Goal: Information Seeking & Learning: Learn about a topic

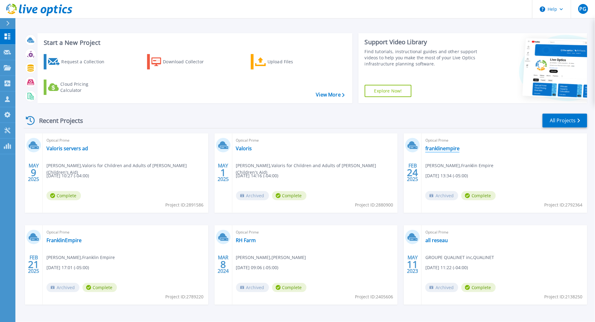
click at [446, 146] on link "franklinempire" at bounding box center [442, 148] width 34 height 6
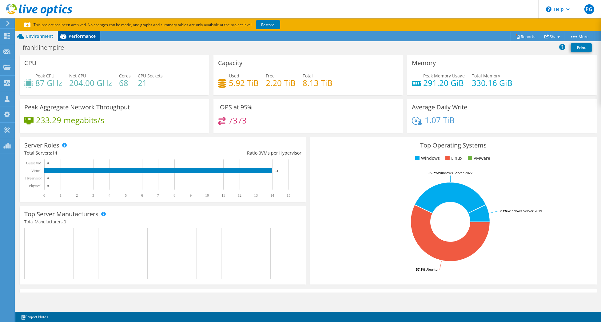
click at [81, 37] on span "Performance" at bounding box center [82, 36] width 27 height 6
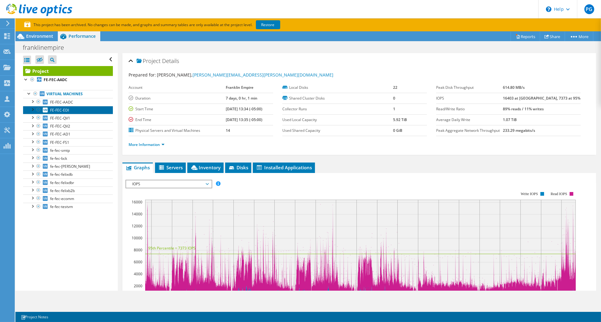
click at [67, 109] on span "FE-FEC-EDI" at bounding box center [59, 110] width 19 height 5
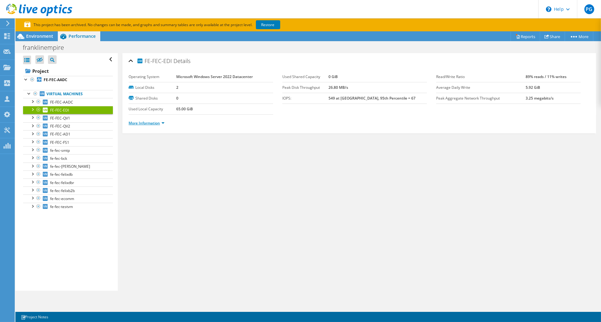
click at [154, 124] on link "More Information" at bounding box center [147, 123] width 36 height 5
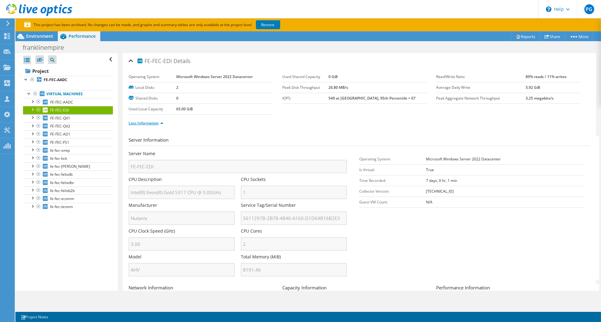
click at [154, 124] on link "Less Information" at bounding box center [146, 123] width 35 height 5
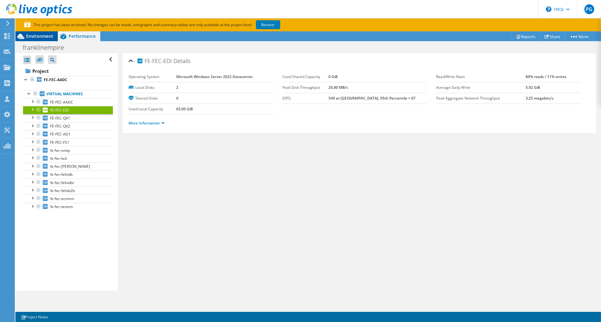
click at [45, 37] on span "Environment" at bounding box center [39, 36] width 27 height 6
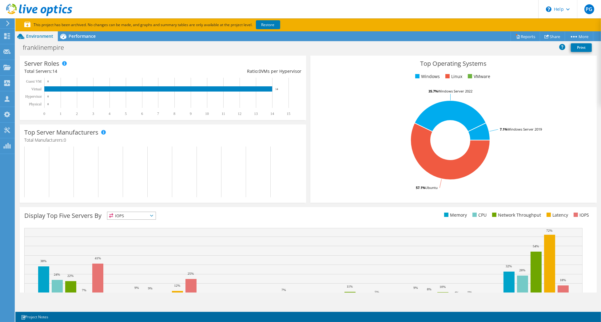
scroll to position [120, 0]
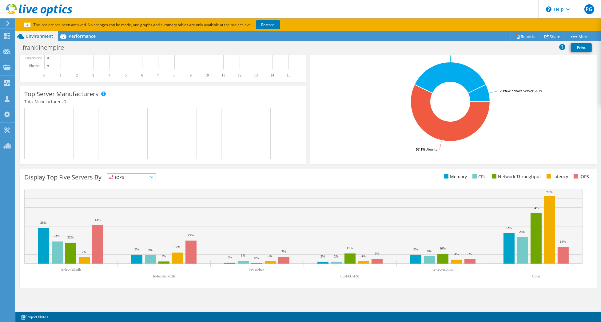
click at [153, 175] on span "IOPS" at bounding box center [131, 177] width 48 height 7
click at [139, 194] on li "Memory" at bounding box center [131, 194] width 48 height 9
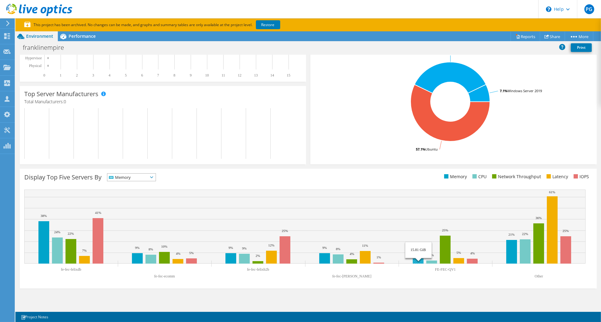
drag, startPoint x: 490, startPoint y: 264, endPoint x: 386, endPoint y: 259, distance: 103.5
click at [386, 259] on icon "fe-fec-felixdb fe-fec-ecomm fe-fec-felixb2b fe-fec-felix FE-FEC-QV1 Other 38% 9…" at bounding box center [304, 236] width 561 height 92
click at [72, 35] on span "Performance" at bounding box center [82, 36] width 27 height 6
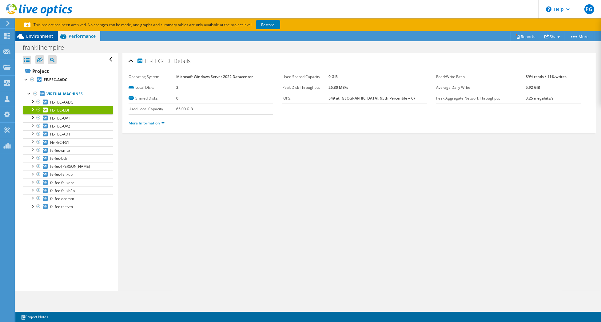
click at [44, 34] on span "Environment" at bounding box center [39, 36] width 27 height 6
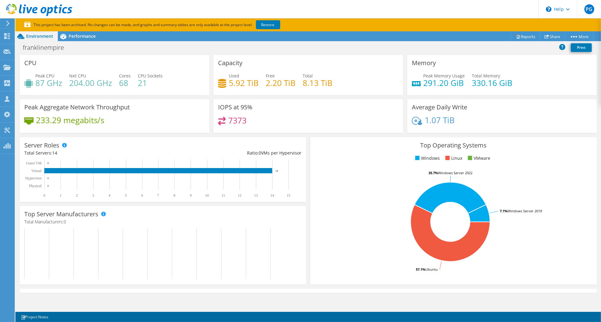
click at [429, 84] on h4 "291.20 GiB" at bounding box center [444, 83] width 42 height 7
click at [507, 85] on h4 "330.16 GiB" at bounding box center [492, 83] width 41 height 7
click at [467, 69] on div "Memory Peak Memory Usage 291.20 GiB Total Memory 330.16 GiB" at bounding box center [501, 75] width 189 height 40
click at [86, 35] on span "Performance" at bounding box center [82, 36] width 27 height 6
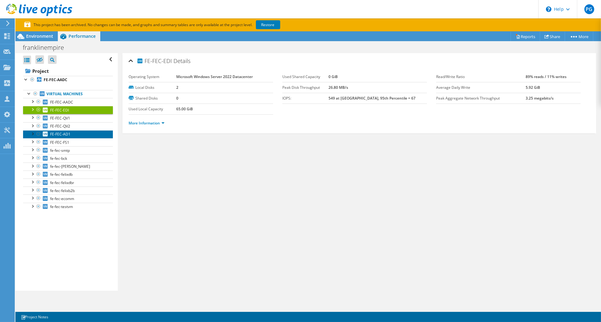
click at [61, 136] on span "FE-FEC-AD1" at bounding box center [60, 134] width 20 height 5
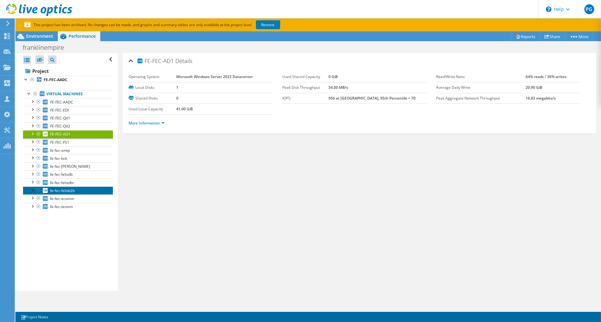
click at [61, 192] on span "fe-fec-felixb2b" at bounding box center [62, 190] width 25 height 5
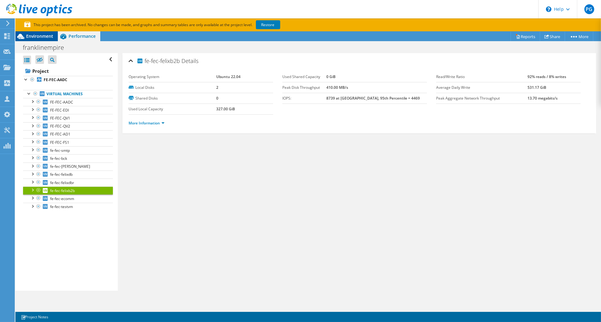
click at [48, 39] on div "Environment" at bounding box center [36, 36] width 42 height 10
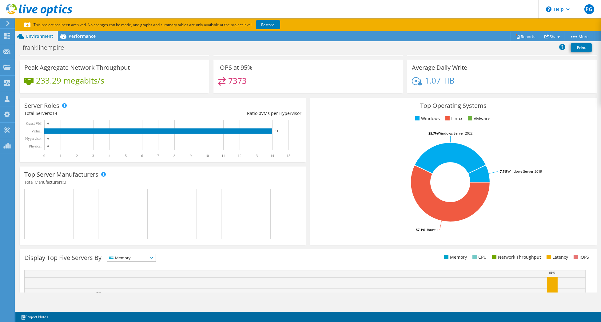
scroll to position [38, 0]
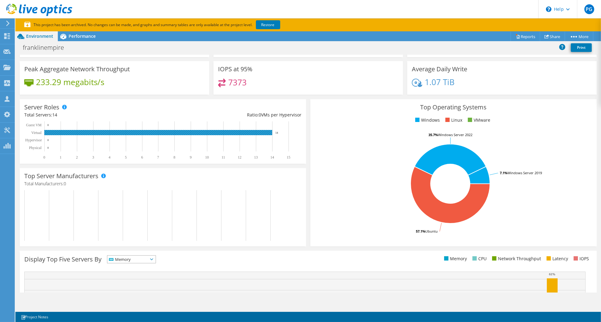
click at [104, 136] on rect at bounding box center [159, 140] width 271 height 38
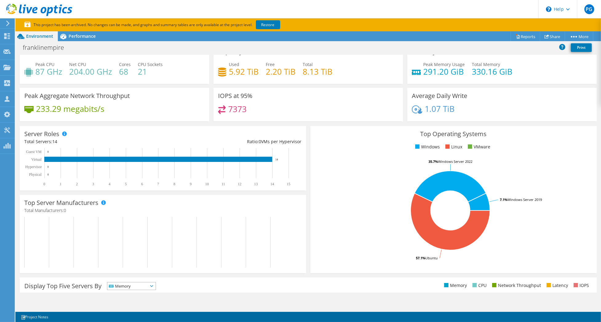
scroll to position [0, 0]
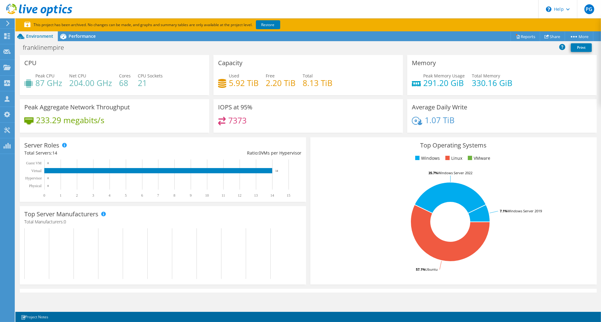
click at [423, 73] on div "Peak Memory Usage 291.20 GiB" at bounding box center [444, 80] width 42 height 14
click at [416, 86] on div "Peak Memory Usage 291.20 GiB Total Memory 330.16 GiB" at bounding box center [502, 83] width 180 height 20
drag, startPoint x: 412, startPoint y: 62, endPoint x: 420, endPoint y: 65, distance: 9.2
click at [416, 63] on h3 "Memory" at bounding box center [424, 63] width 24 height 7
drag, startPoint x: 420, startPoint y: 65, endPoint x: 485, endPoint y: 89, distance: 69.2
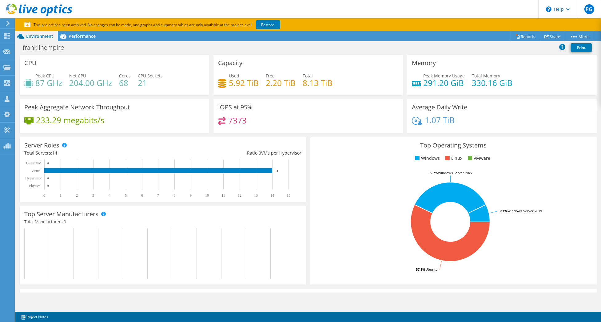
click at [484, 85] on h4 "330.16 GiB" at bounding box center [492, 83] width 41 height 7
drag, startPoint x: 485, startPoint y: 89, endPoint x: 543, endPoint y: 79, distance: 58.9
click at [542, 79] on div "Peak Memory Usage 291.20 GiB Total Memory 330.16 GiB" at bounding box center [502, 83] width 180 height 20
click at [60, 34] on icon at bounding box center [63, 36] width 11 height 11
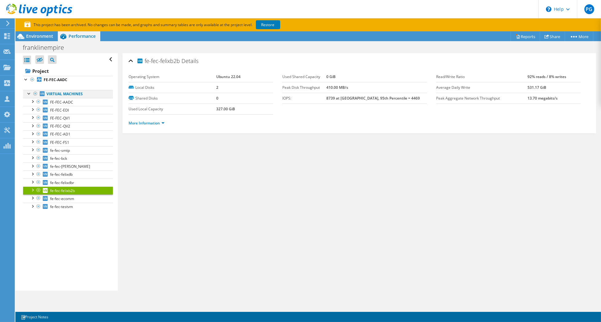
click at [37, 93] on div at bounding box center [35, 93] width 6 height 7
click at [34, 94] on div at bounding box center [35, 93] width 6 height 7
click at [31, 79] on div at bounding box center [32, 79] width 6 height 7
click at [64, 103] on span "FE-FEC-AADC" at bounding box center [61, 102] width 23 height 5
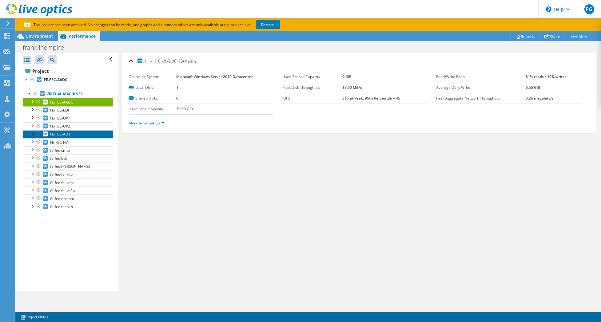
click at [62, 137] on link "FE-FEC-AD1" at bounding box center [68, 134] width 90 height 8
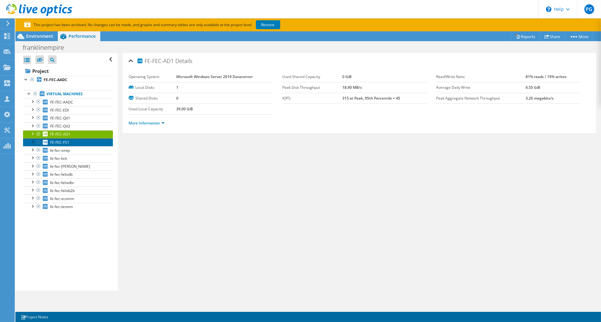
click at [62, 142] on span "FE-FEC-FS1" at bounding box center [59, 142] width 19 height 5
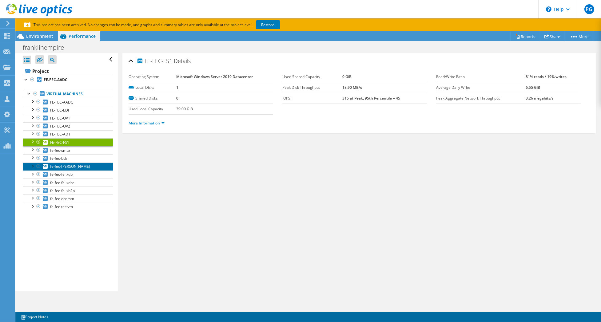
click at [63, 163] on link "fe-fec-[PERSON_NAME]" at bounding box center [68, 167] width 90 height 8
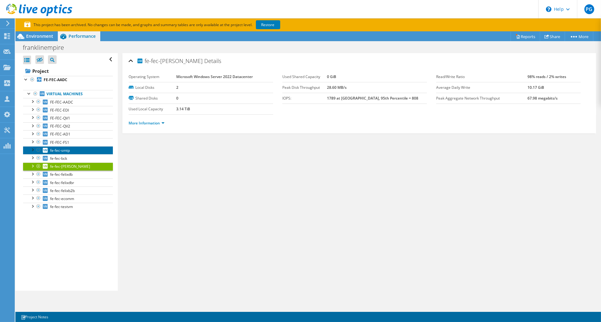
click at [58, 149] on span "fe-fec-smtp" at bounding box center [60, 150] width 20 height 5
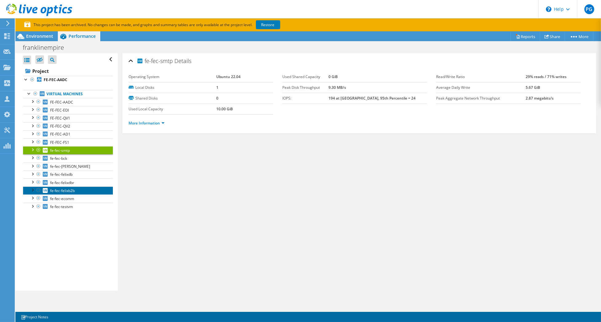
click at [63, 194] on link "fe-fec-felixb2b" at bounding box center [68, 191] width 90 height 8
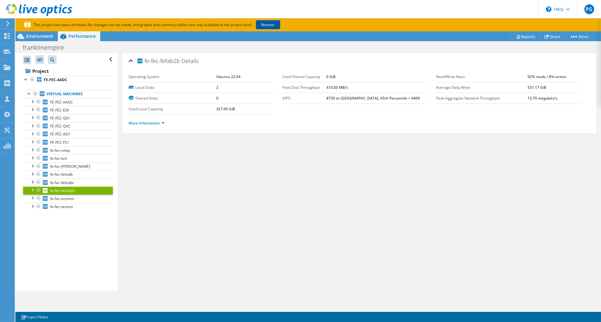
click at [267, 24] on link "Restore" at bounding box center [268, 24] width 24 height 9
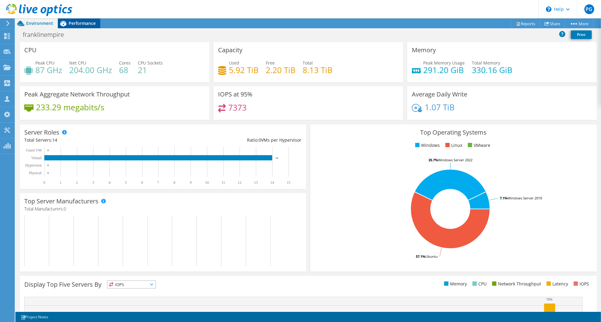
click at [77, 24] on span "Performance" at bounding box center [82, 23] width 27 height 6
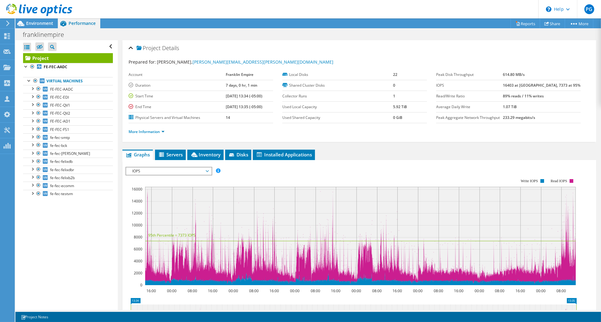
click at [209, 168] on span "IOPS" at bounding box center [168, 171] width 85 height 7
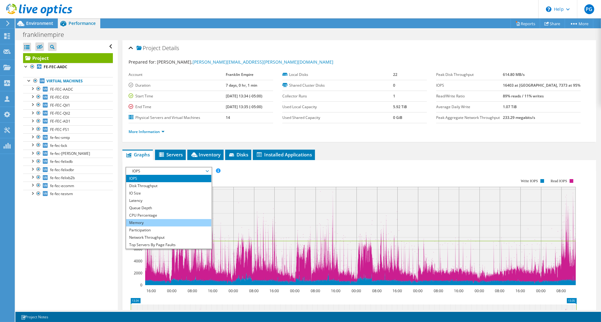
click at [179, 221] on li "Memory" at bounding box center [168, 222] width 85 height 7
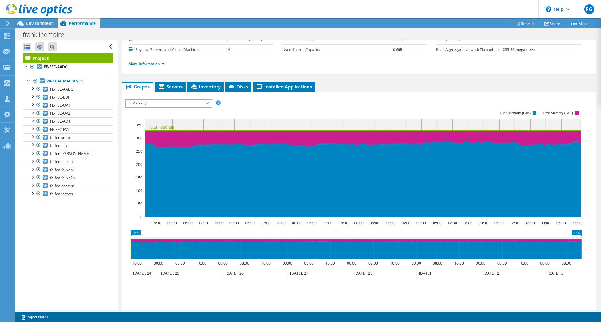
scroll to position [26, 0]
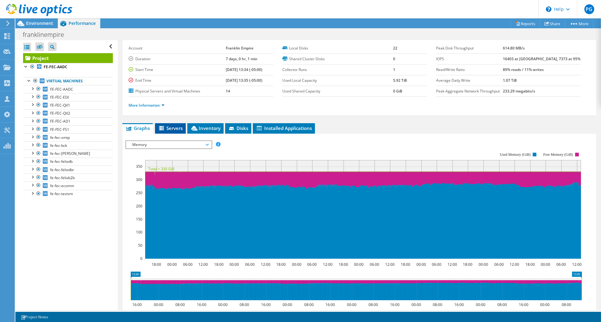
click at [177, 129] on span "Servers" at bounding box center [170, 128] width 25 height 6
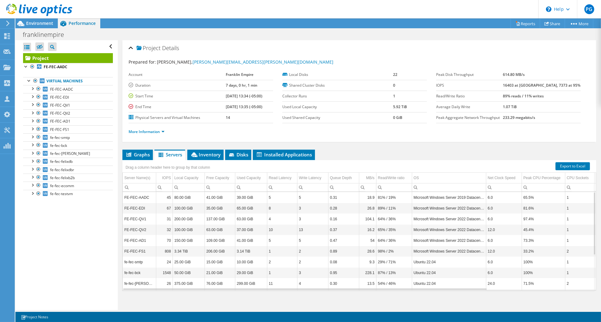
scroll to position [3, 0]
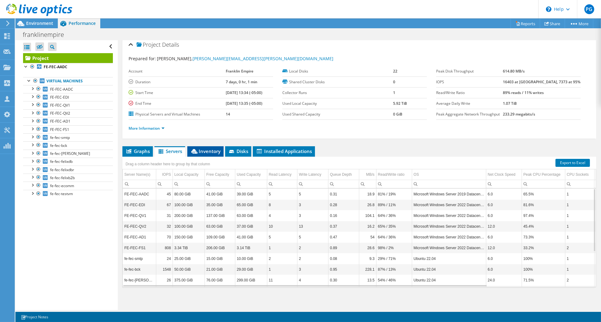
click at [210, 150] on span "Inventory" at bounding box center [205, 151] width 30 height 6
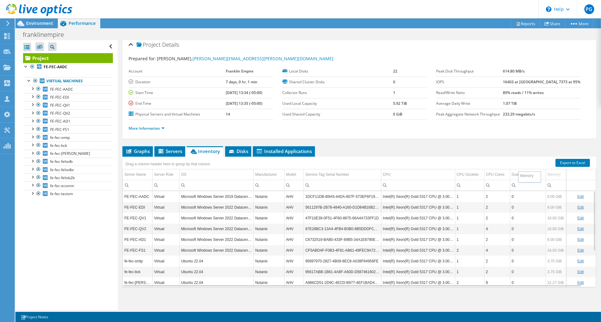
drag, startPoint x: 555, startPoint y: 172, endPoint x: 522, endPoint y: 175, distance: 33.3
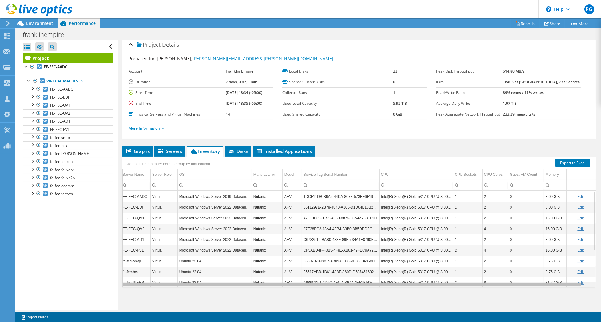
scroll to position [0, 0]
drag, startPoint x: 484, startPoint y: 286, endPoint x: 382, endPoint y: 271, distance: 102.5
click at [386, 276] on body "PG Partner Team Member [PERSON_NAME] [PERSON_NAME][EMAIL_ADDRESS][PERSON_NAME][…" at bounding box center [300, 161] width 601 height 322
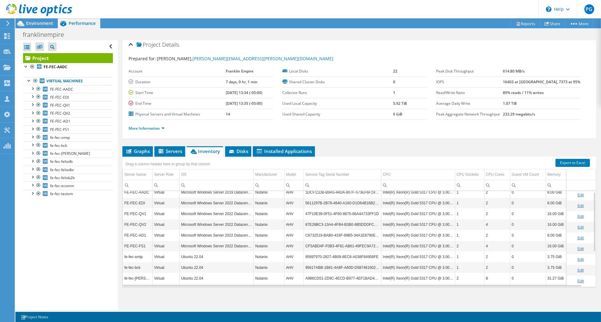
scroll to position [6, 0]
click at [168, 152] on span "Servers" at bounding box center [169, 151] width 25 height 6
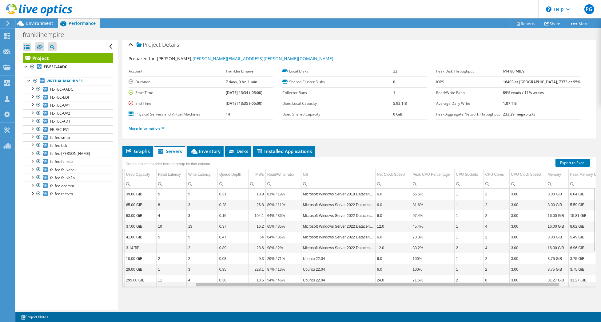
scroll to position [0, 131]
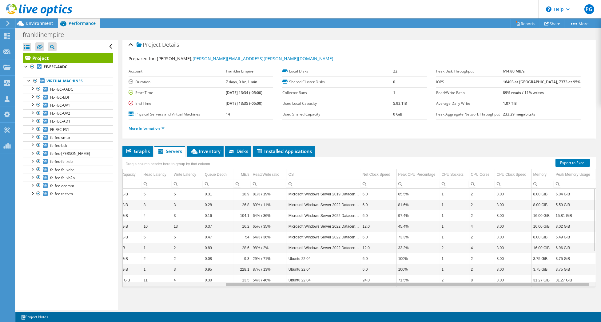
drag, startPoint x: 412, startPoint y: 285, endPoint x: 539, endPoint y: 282, distance: 126.4
click at [539, 282] on body "PG Partner Team Member [PERSON_NAME] [PERSON_NAME][EMAIL_ADDRESS][PERSON_NAME][…" at bounding box center [300, 161] width 601 height 322
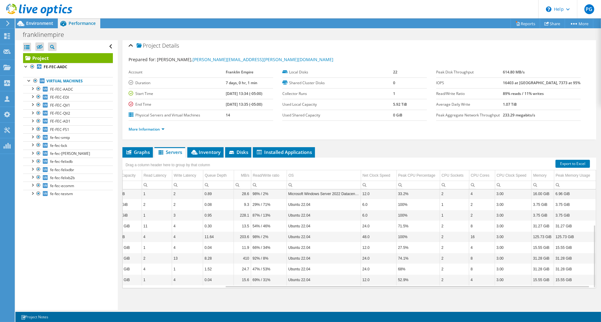
scroll to position [0, 0]
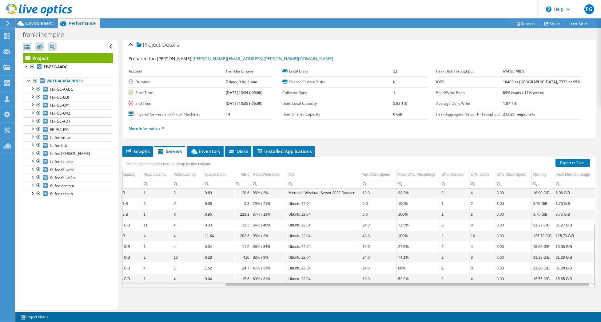
click at [410, 299] on div at bounding box center [300, 161] width 601 height 322
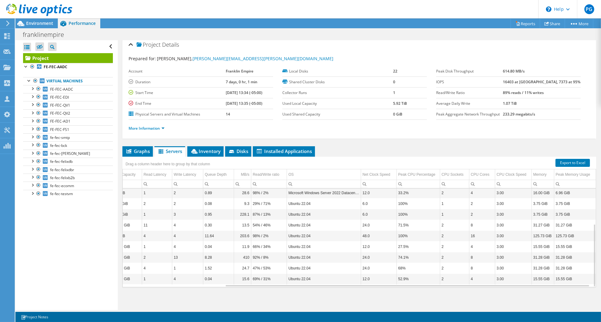
drag, startPoint x: 410, startPoint y: 299, endPoint x: 372, endPoint y: 207, distance: 99.0
click at [375, 207] on td "6.0" at bounding box center [379, 203] width 36 height 11
click at [592, 243] on div "Data grid" at bounding box center [593, 256] width 3 height 62
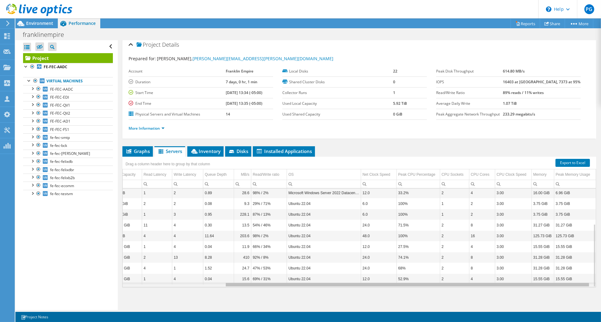
drag, startPoint x: 482, startPoint y: 284, endPoint x: 521, endPoint y: 295, distance: 39.9
click at [521, 295] on body "PG Partner Team Member [PERSON_NAME] [PERSON_NAME][EMAIL_ADDRESS][PERSON_NAME][…" at bounding box center [300, 161] width 601 height 322
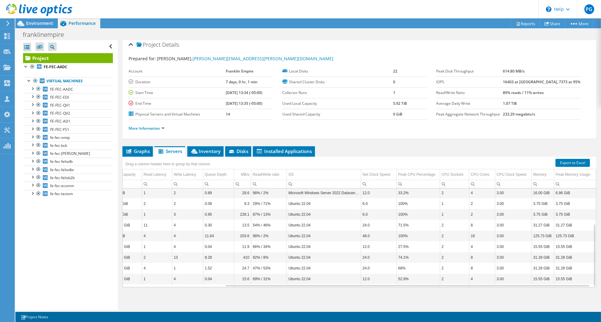
click at [47, 20] on div at bounding box center [36, 10] width 72 height 21
click at [139, 149] on span "Graphs" at bounding box center [137, 151] width 24 height 6
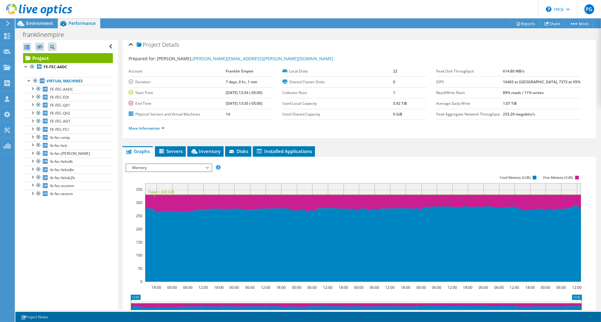
click at [196, 169] on span "Memory" at bounding box center [168, 167] width 79 height 7
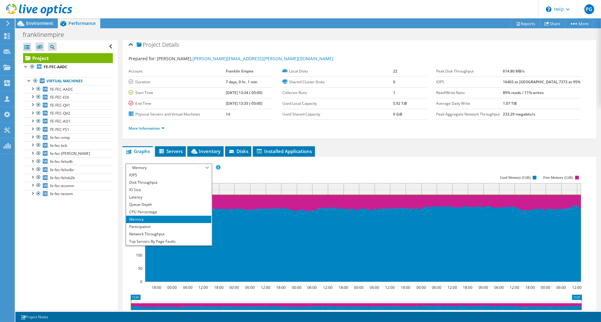
click at [330, 169] on rect at bounding box center [353, 228] width 456 height 123
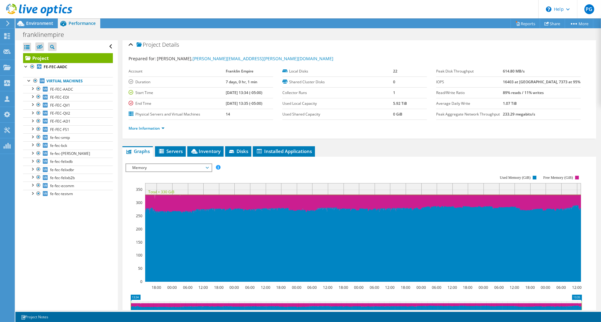
click at [173, 166] on span "Memory" at bounding box center [168, 167] width 79 height 7
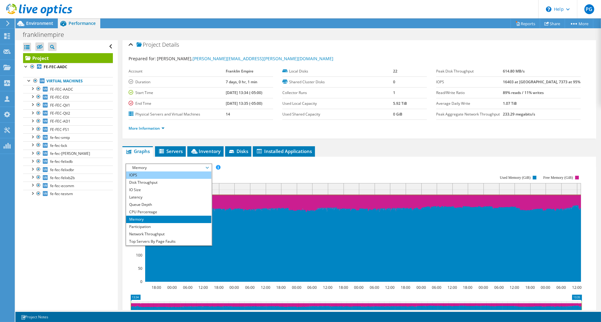
click at [160, 173] on li "IOPS" at bounding box center [168, 175] width 85 height 7
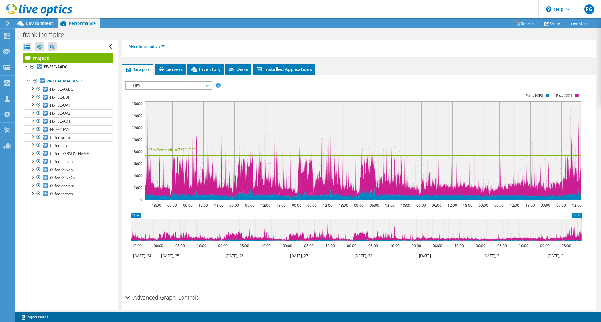
click at [207, 85] on span "IOPS" at bounding box center [168, 85] width 79 height 7
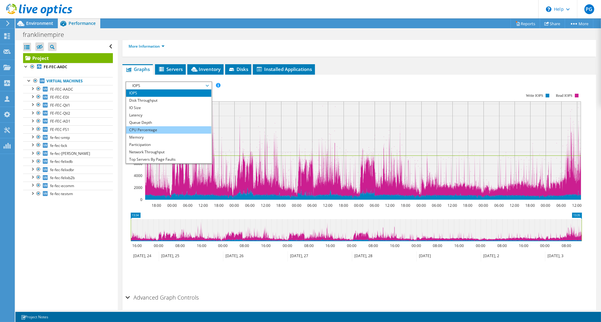
click at [167, 129] on li "CPU Percentage" at bounding box center [168, 129] width 85 height 7
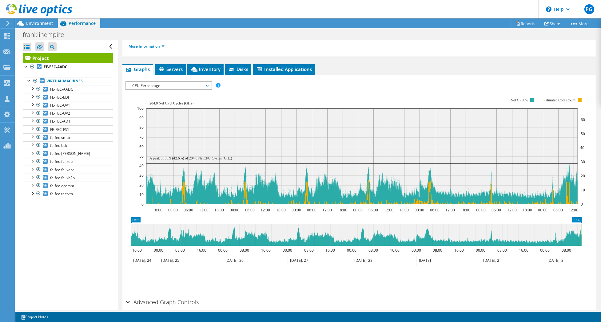
click at [190, 83] on span "CPU Percentage" at bounding box center [168, 85] width 79 height 7
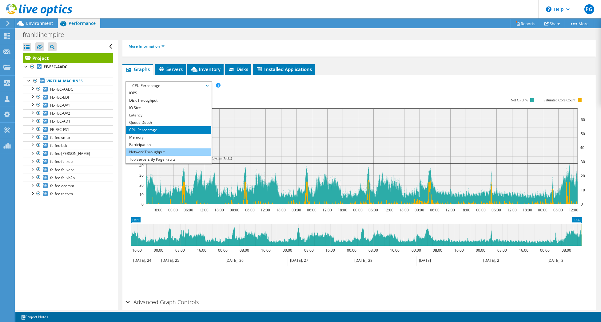
click at [170, 151] on li "Network Throughput" at bounding box center [168, 152] width 85 height 7
